Goal: Transaction & Acquisition: Purchase product/service

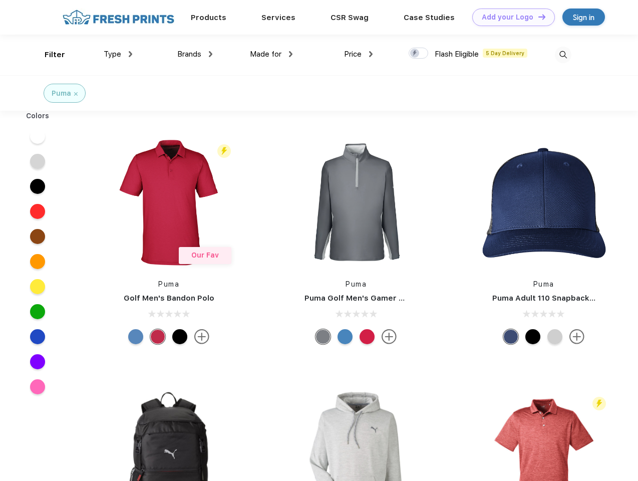
scroll to position [1, 0]
click at [510, 17] on link "Add your Logo Design Tool" at bounding box center [513, 18] width 83 height 18
click at [0, 0] on div "Design Tool" at bounding box center [0, 0] width 0 height 0
click at [538, 17] on link "Add your Logo Design Tool" at bounding box center [513, 18] width 83 height 18
click at [48, 55] on div "Filter" at bounding box center [55, 55] width 21 height 12
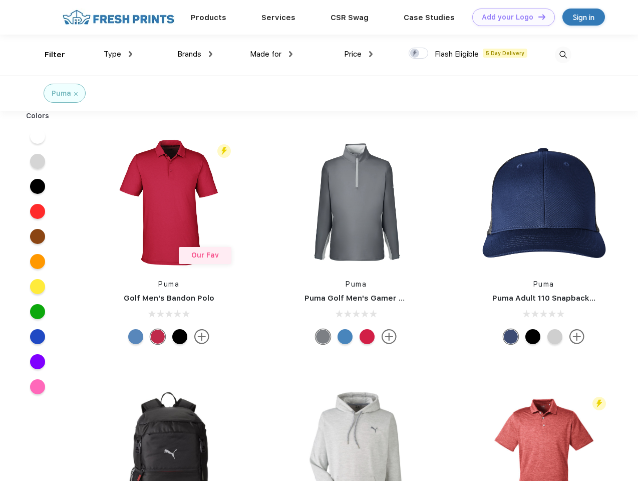
click at [118, 54] on span "Type" at bounding box center [113, 54] width 18 height 9
click at [195, 54] on span "Brands" at bounding box center [189, 54] width 24 height 9
click at [272, 54] on span "Made for" at bounding box center [266, 54] width 32 height 9
click at [359, 54] on span "Price" at bounding box center [353, 54] width 18 height 9
click at [419, 54] on div at bounding box center [419, 53] width 20 height 11
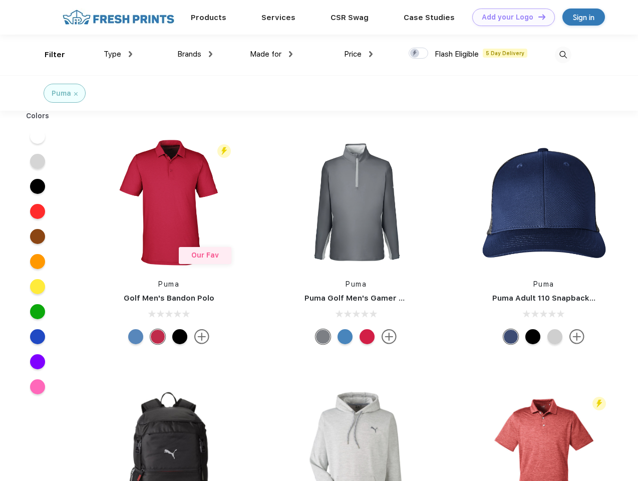
click at [415, 54] on input "checkbox" at bounding box center [412, 50] width 7 height 7
click at [563, 55] on img at bounding box center [563, 55] width 17 height 17
